Goal: Information Seeking & Learning: Learn about a topic

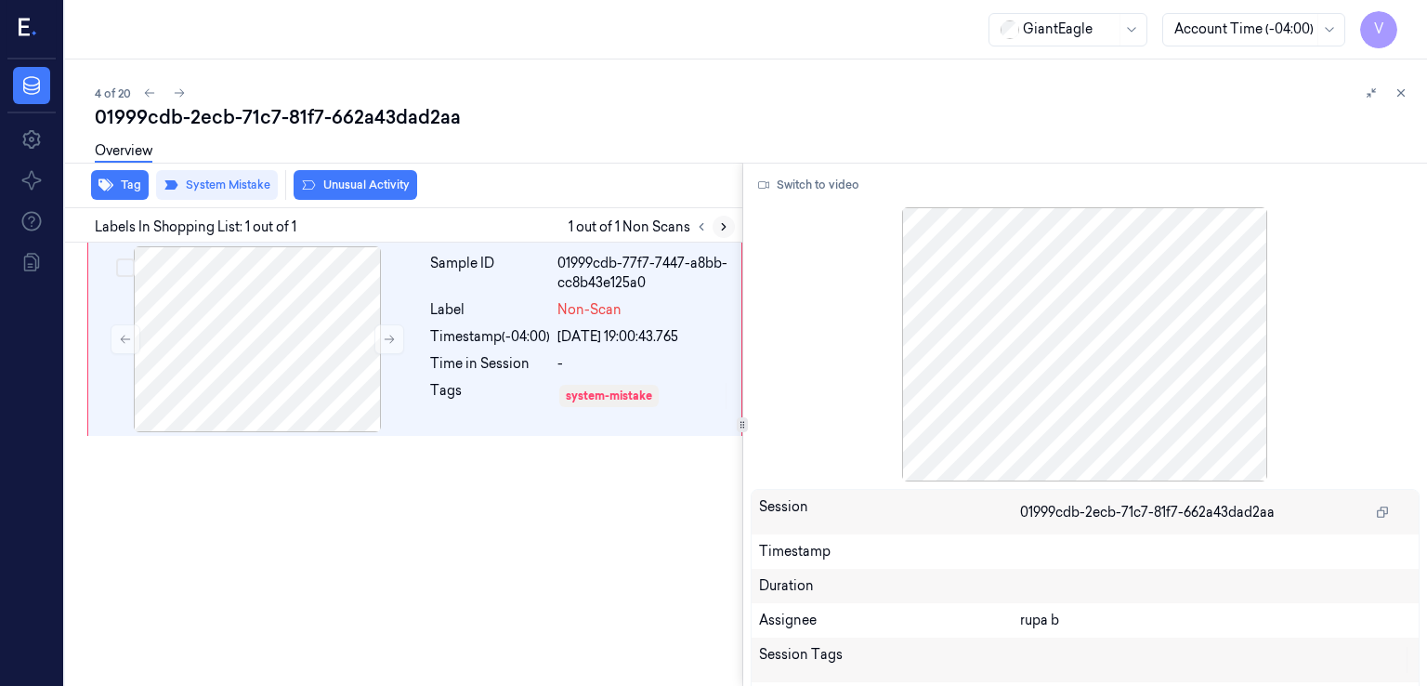
click at [729, 229] on button at bounding box center [724, 227] width 22 height 22
click at [308, 312] on div at bounding box center [257, 339] width 331 height 186
click at [815, 179] on button "Switch to video" at bounding box center [809, 185] width 116 height 30
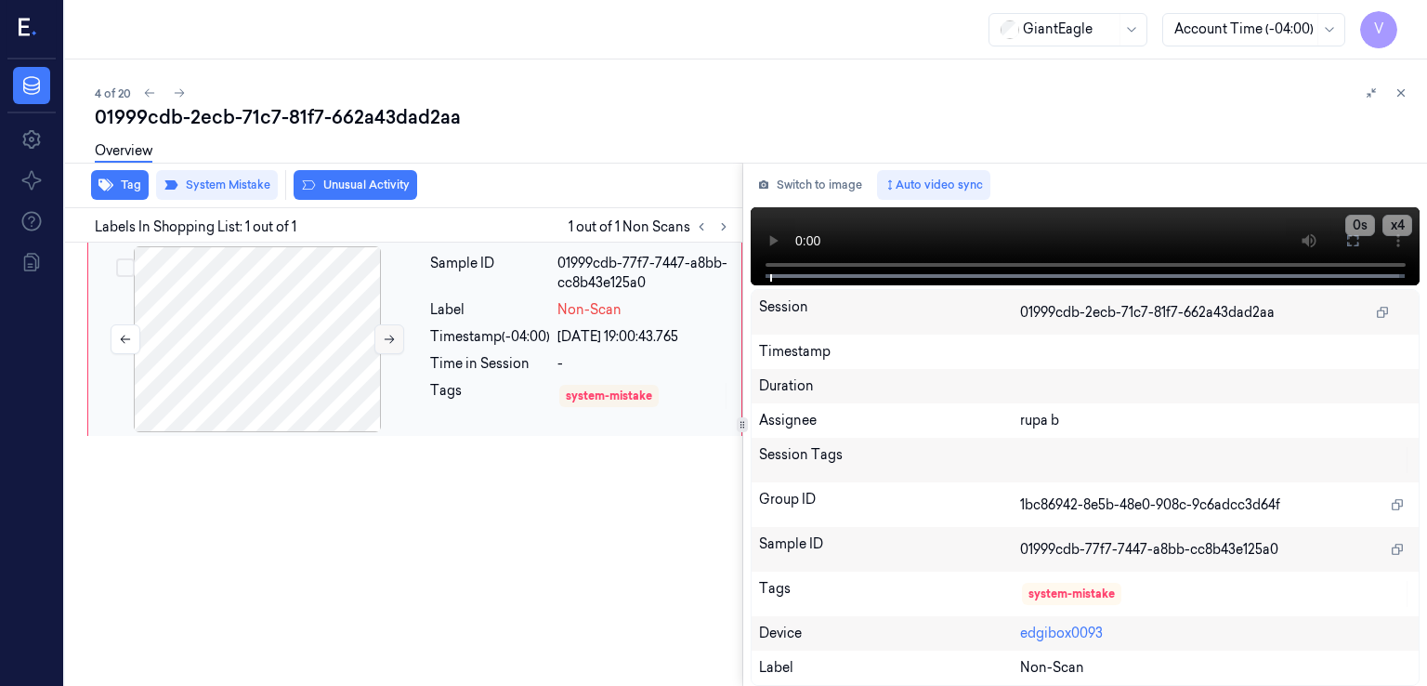
click at [402, 343] on button at bounding box center [389, 339] width 30 height 30
drag, startPoint x: 1353, startPoint y: 242, endPoint x: 1275, endPoint y: 336, distance: 122.6
click at [1353, 243] on icon at bounding box center [1352, 240] width 15 height 15
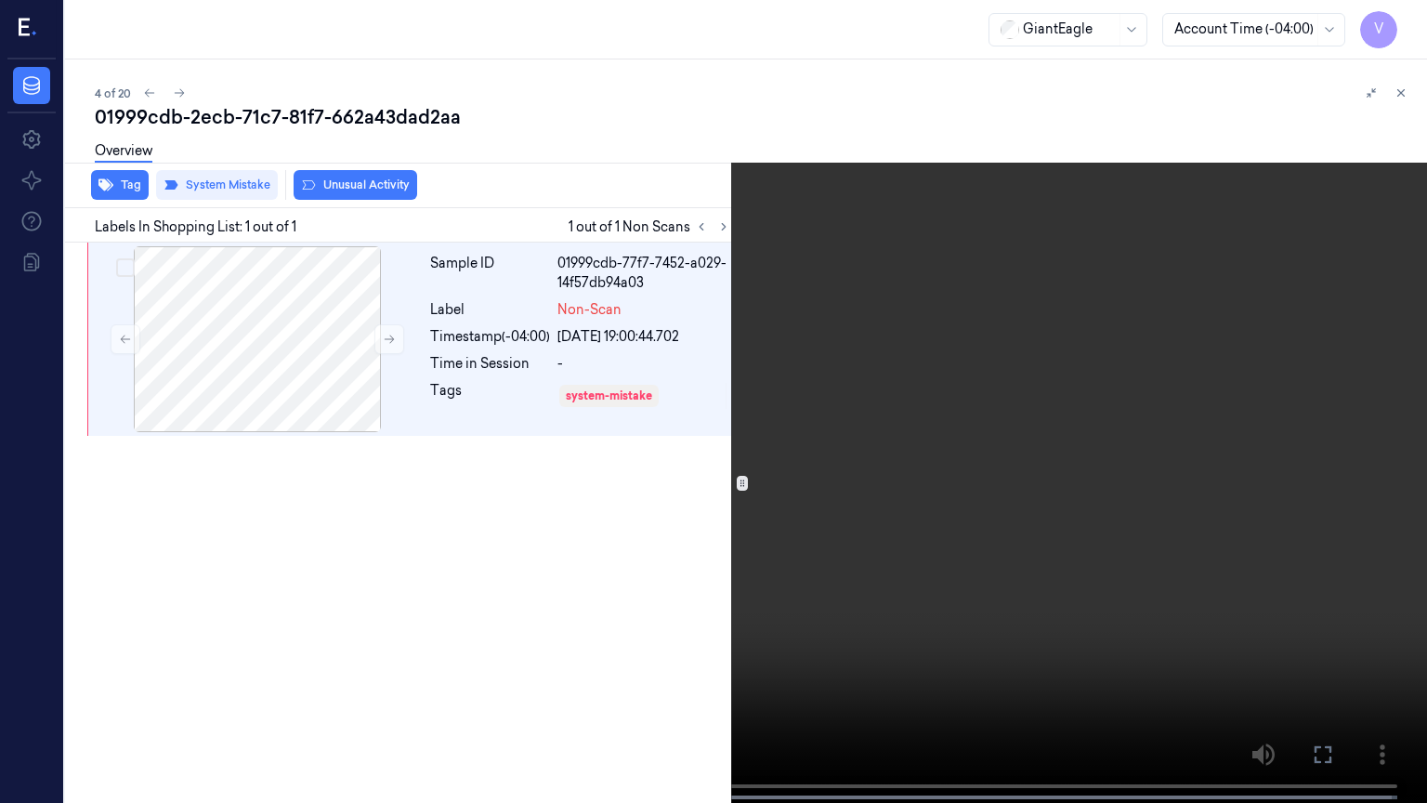
click at [30, 685] on video at bounding box center [713, 403] width 1427 height 806
click at [13, 685] on video at bounding box center [713, 403] width 1427 height 806
click at [1395, 26] on button "x 4" at bounding box center [1405, 22] width 30 height 30
click at [1396, 26] on button "x 1" at bounding box center [1405, 22] width 30 height 30
click at [896, 685] on video at bounding box center [713, 403] width 1427 height 806
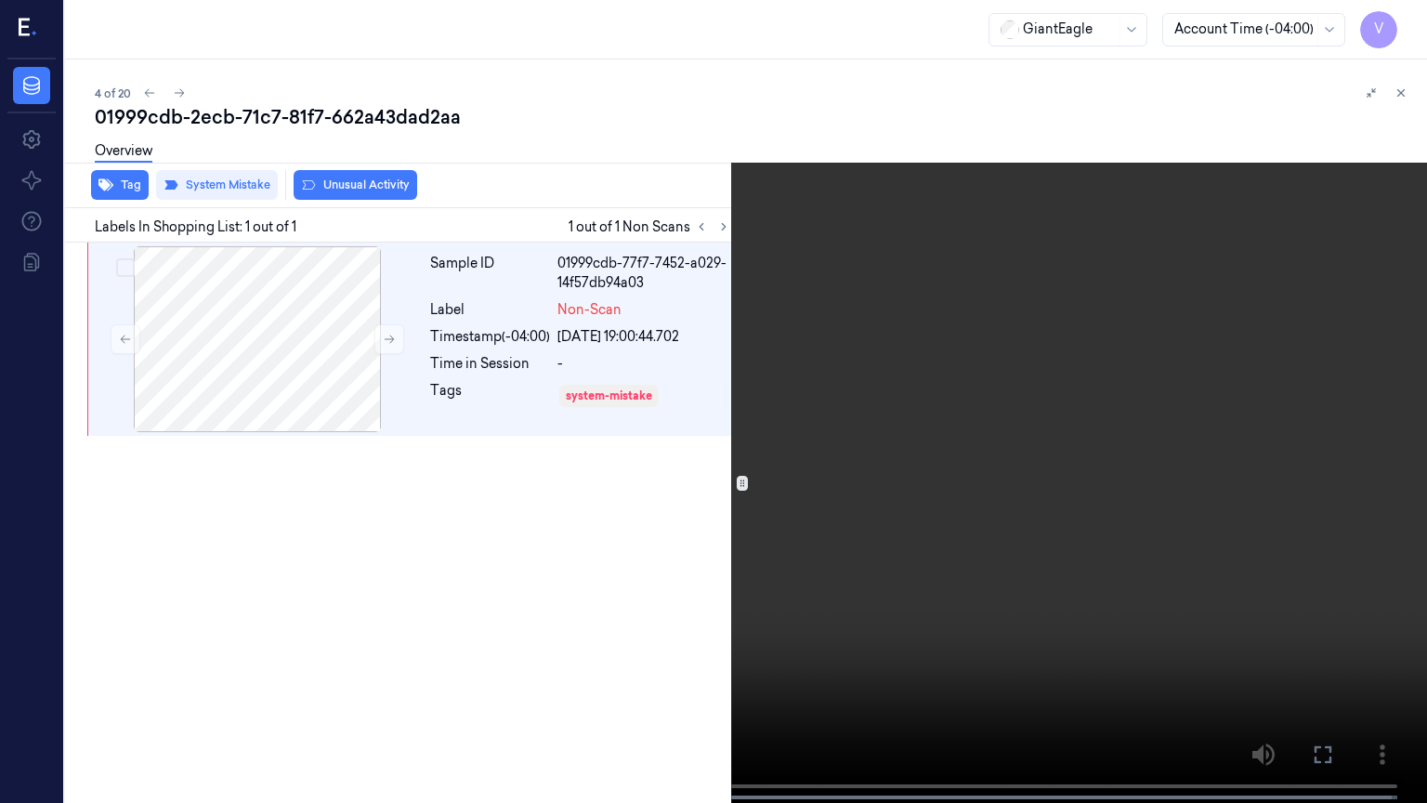
click at [931, 685] on video at bounding box center [713, 403] width 1427 height 806
click at [598, 472] on video at bounding box center [713, 403] width 1427 height 806
click at [0, 0] on icon at bounding box center [0, 0] width 0 height 0
